Goal: Transaction & Acquisition: Purchase product/service

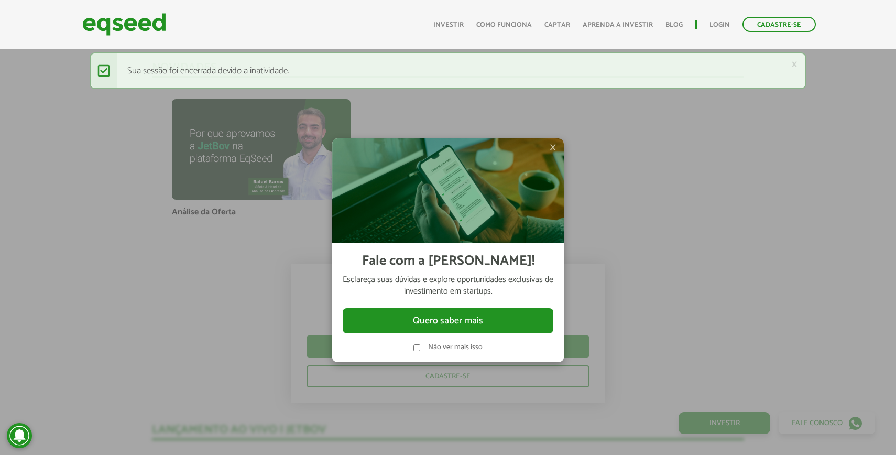
click at [440, 351] on label "Não ver mais isso" at bounding box center [455, 347] width 55 height 7
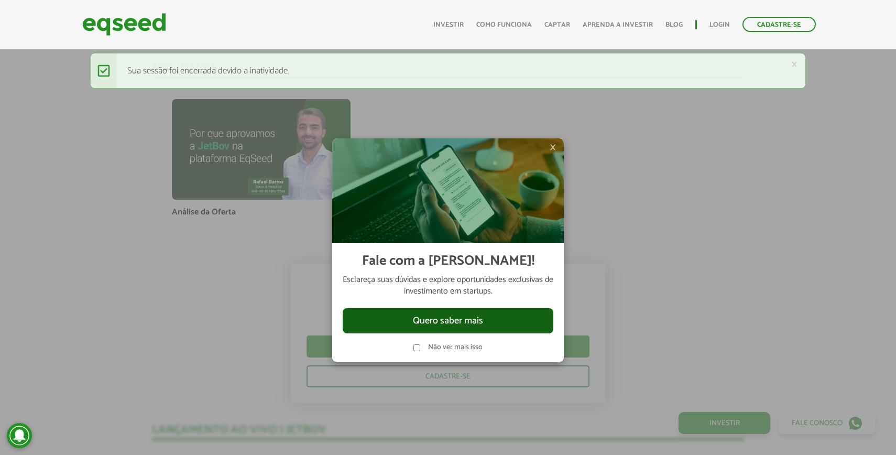
click at [447, 325] on button "Quero saber mais" at bounding box center [448, 320] width 211 height 25
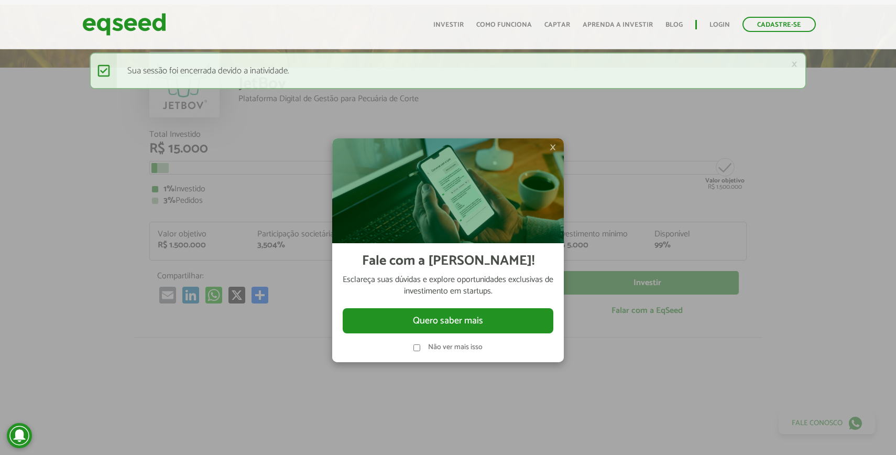
scroll to position [30, 0]
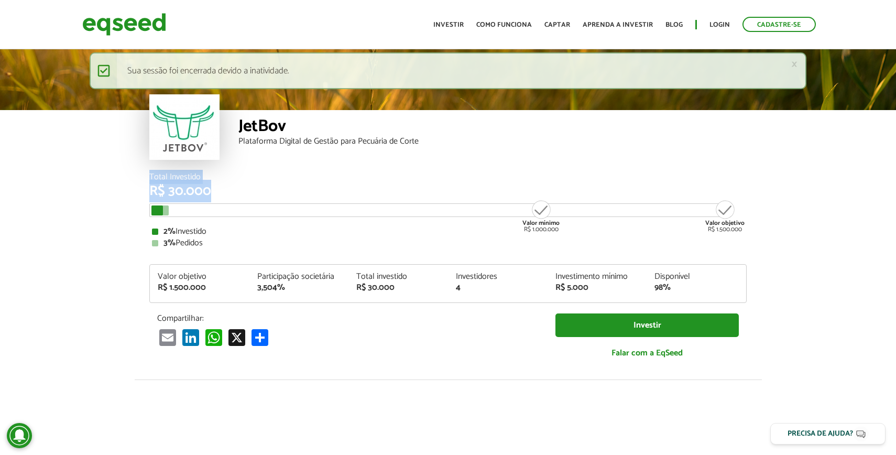
drag, startPoint x: 148, startPoint y: 175, endPoint x: 225, endPoint y: 187, distance: 78.0
click at [225, 187] on div "Total Investido R$ 30.000 Valor mínimo R$ 1.000.000 Valor objetivo R$ 1.500.000…" at bounding box center [448, 276] width 613 height 207
click at [225, 187] on div "R$ 30.000" at bounding box center [448, 191] width 598 height 14
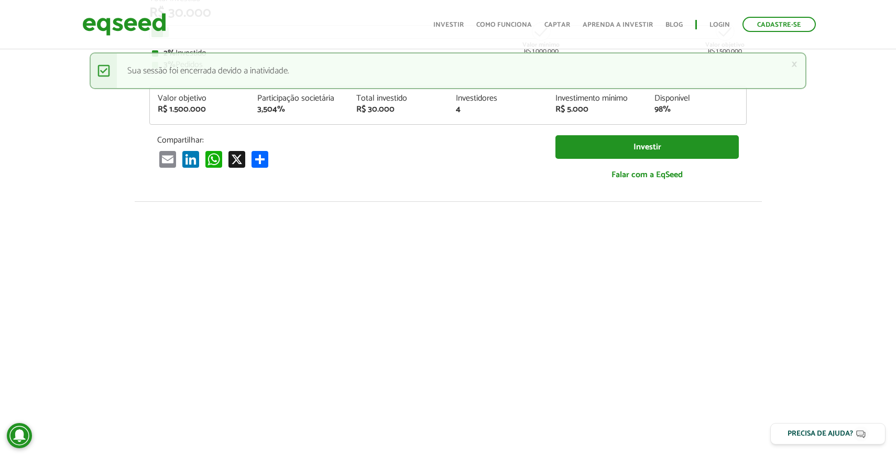
scroll to position [134, 0]
